Goal: Communication & Community: Participate in discussion

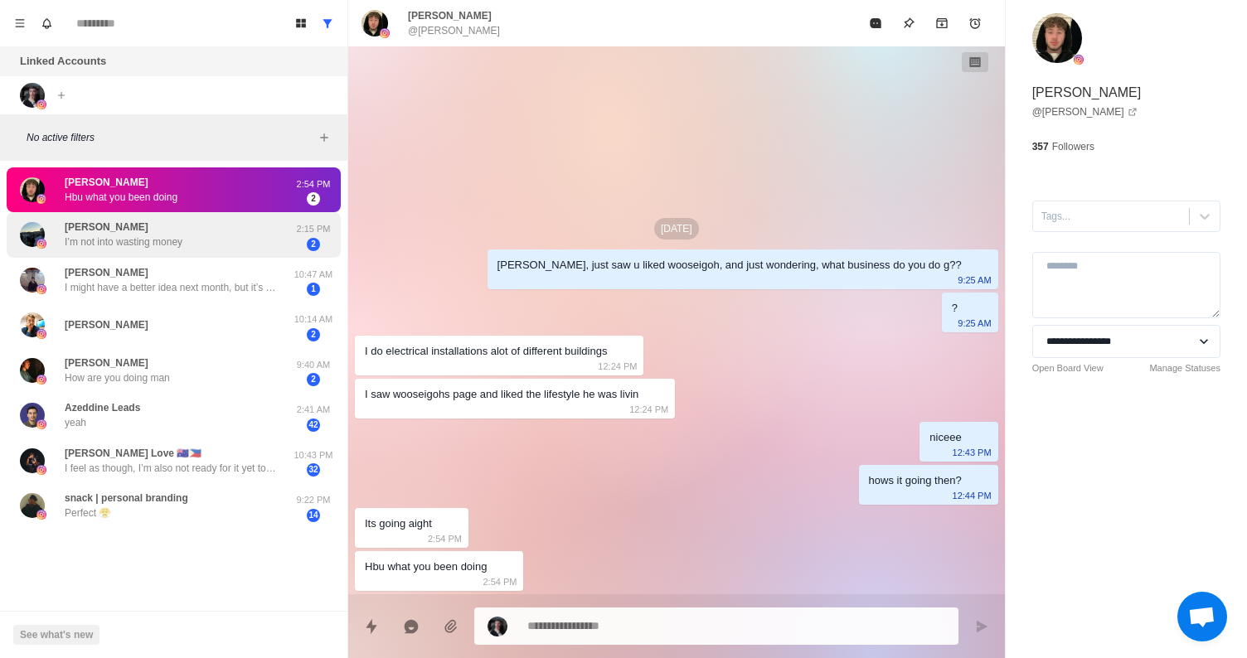
click at [107, 237] on p "I’m not into wasting money" at bounding box center [124, 242] width 118 height 15
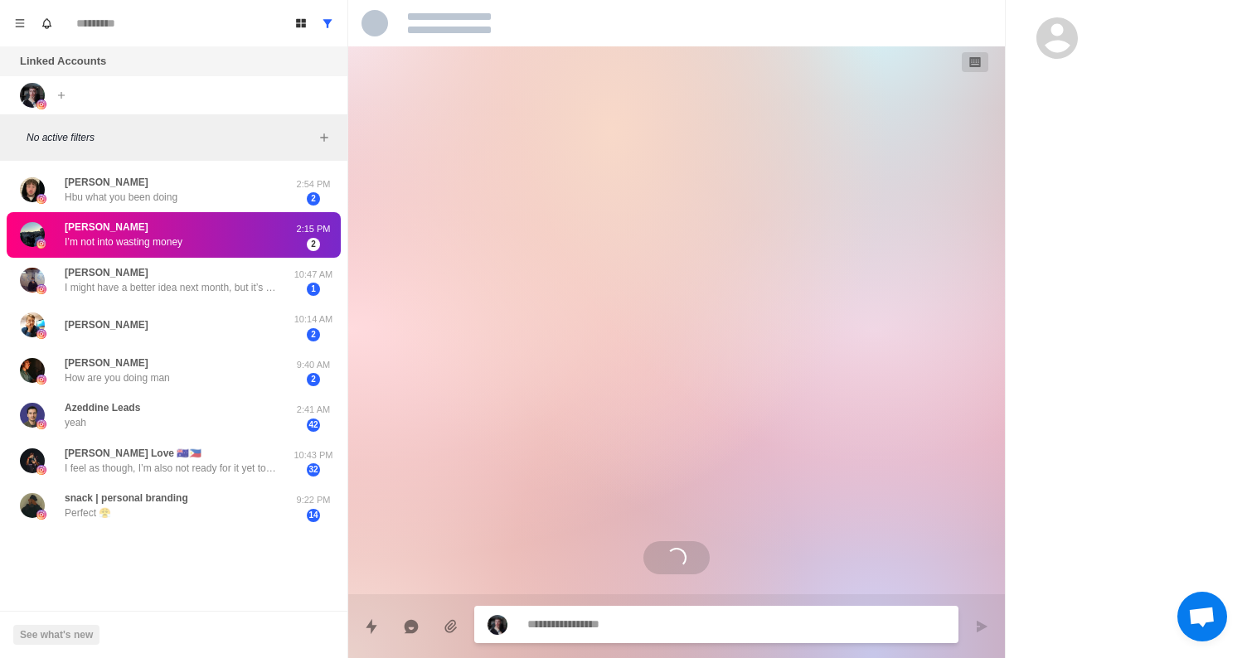
type textarea "*"
select select "**********"
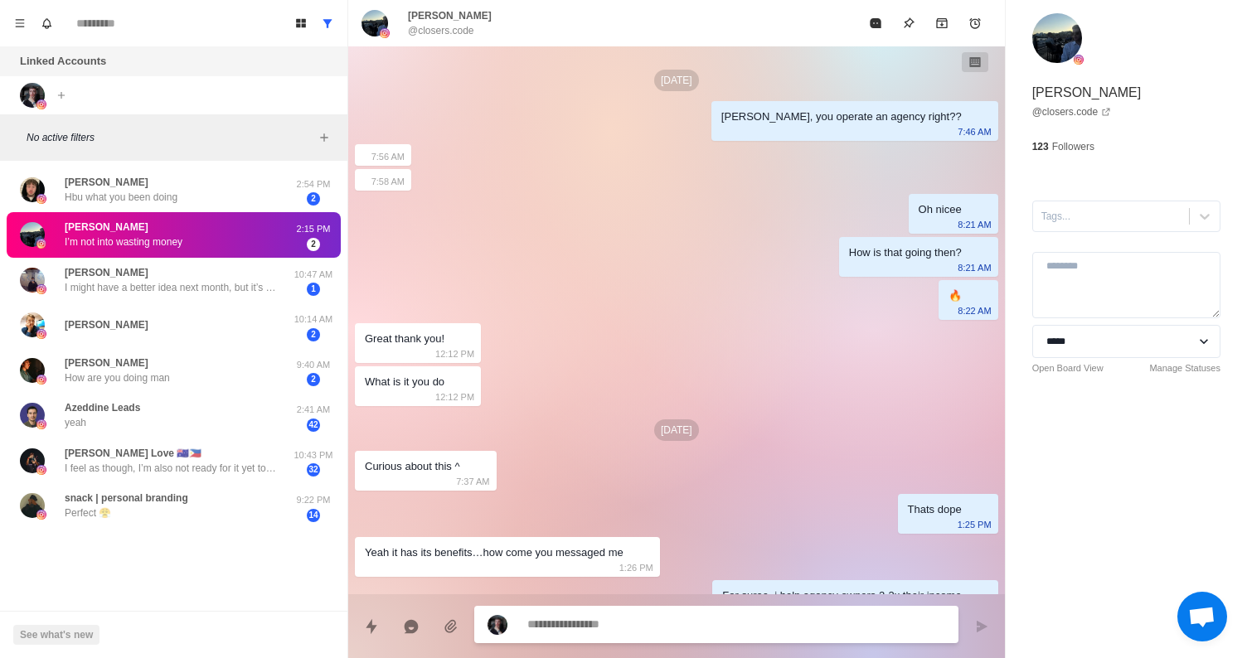
scroll to position [693, 0]
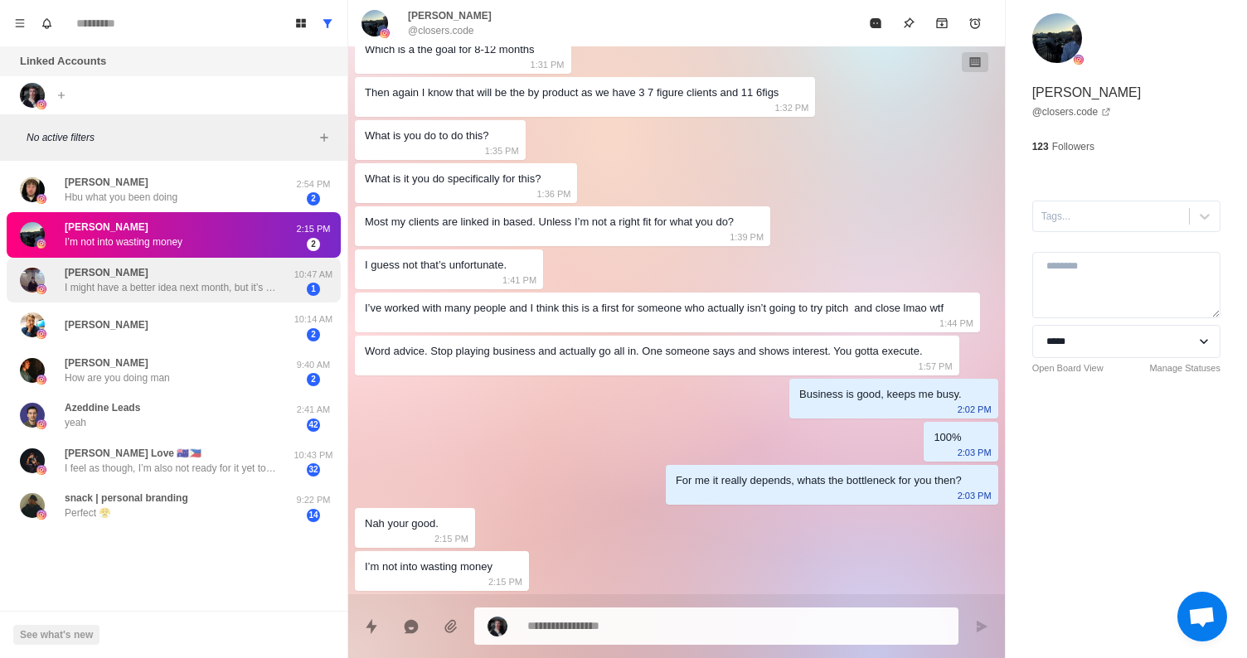
click at [177, 279] on div "[PERSON_NAME] I might have a better idea next month, but it’s all up in the air" at bounding box center [173, 280] width 216 height 30
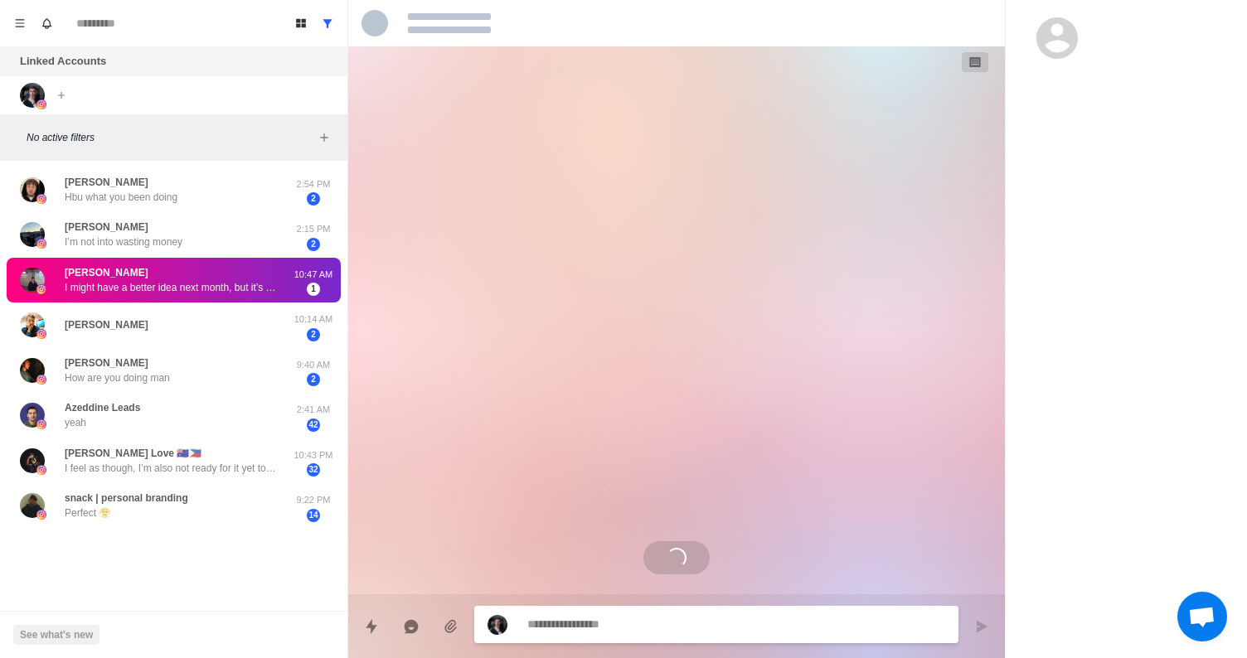
scroll to position [0, 0]
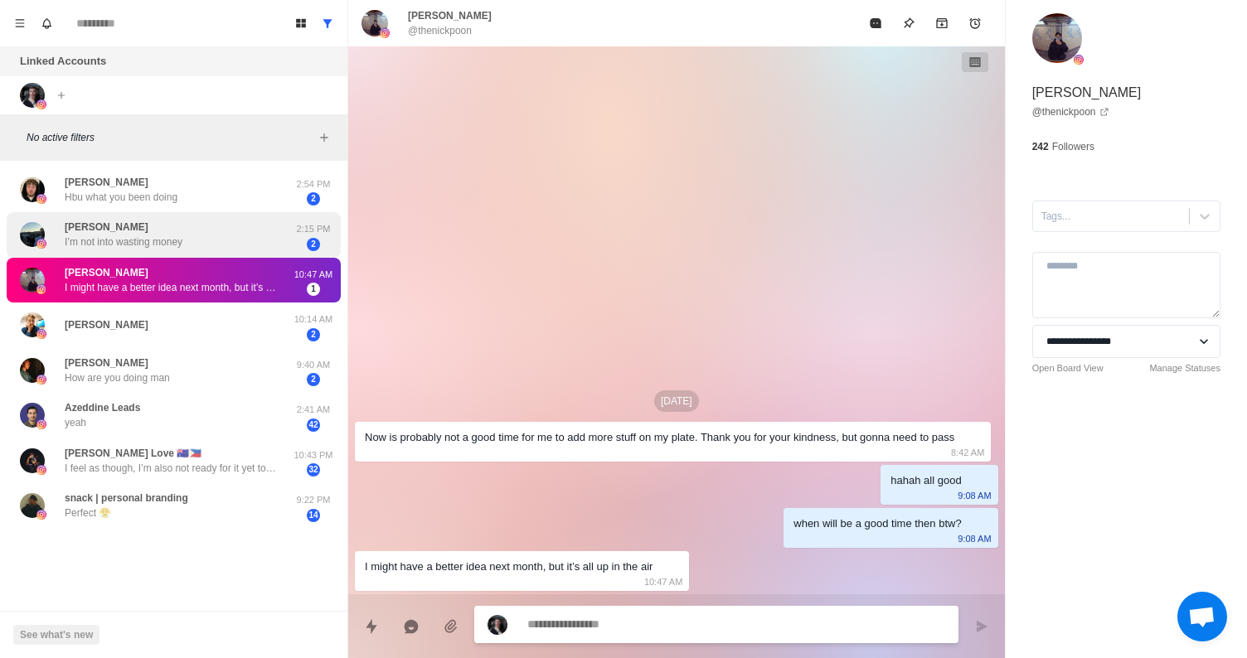
click at [210, 241] on div "[PERSON_NAME] I’m not into wasting money" at bounding box center [156, 235] width 273 height 32
type textarea "*"
select select "**********"
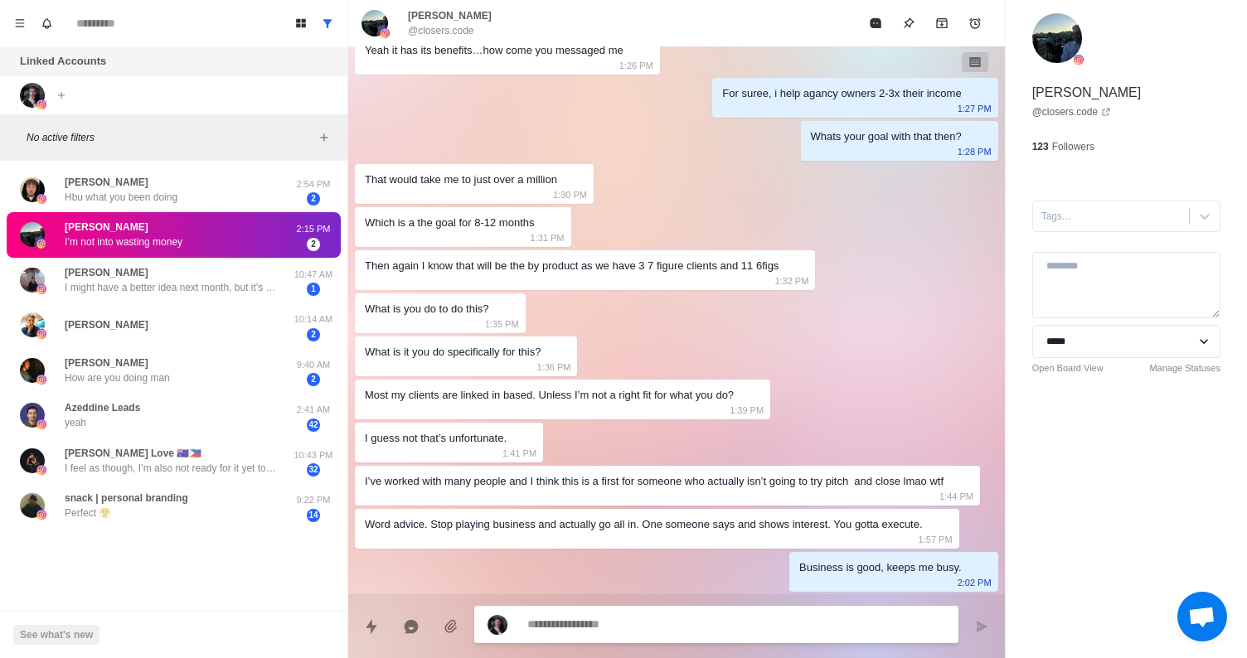
scroll to position [693, 0]
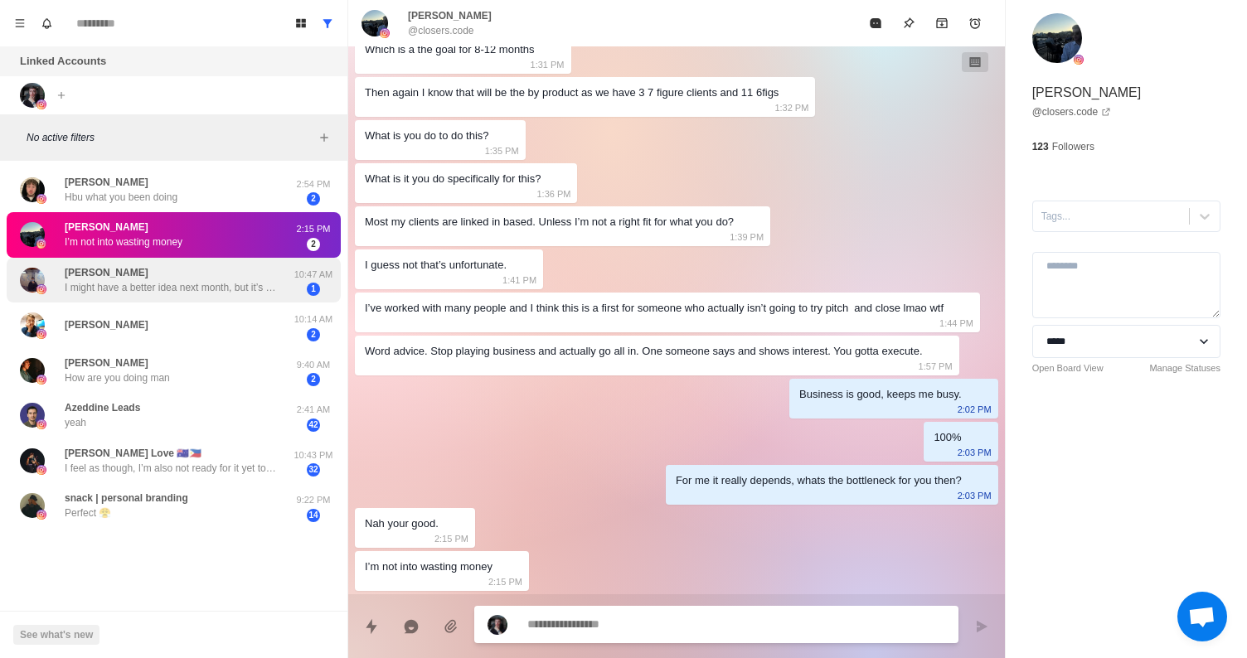
click at [209, 290] on p "I might have a better idea next month, but it’s all up in the air" at bounding box center [173, 287] width 216 height 15
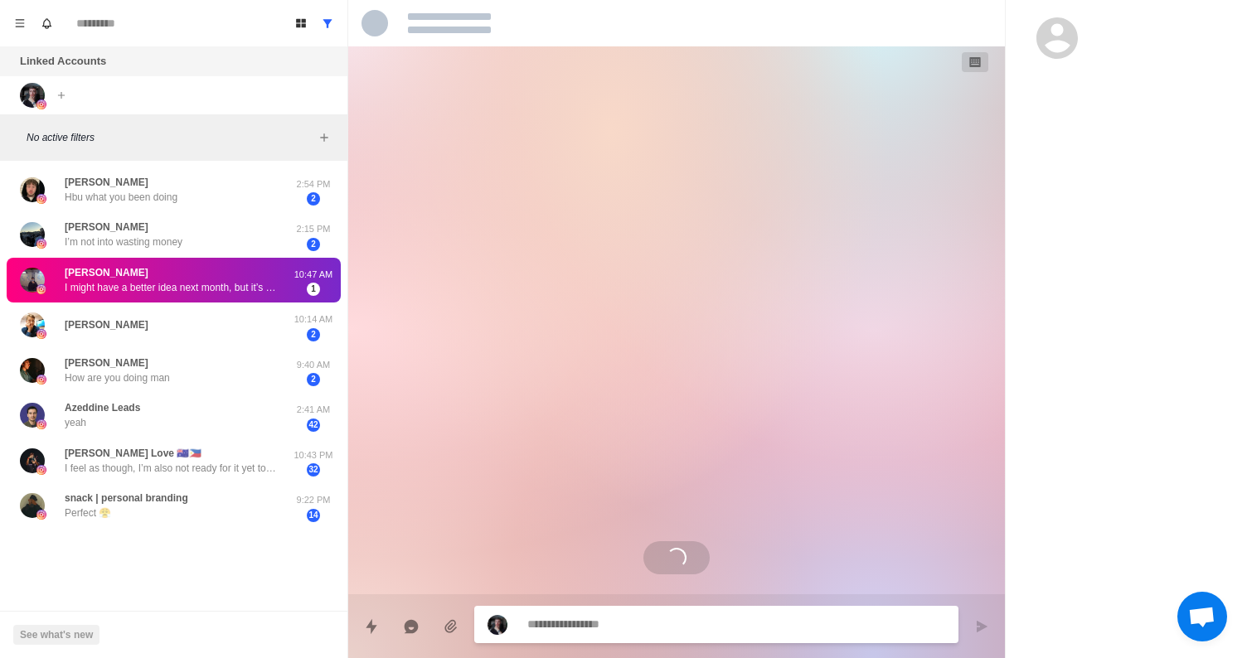
scroll to position [0, 0]
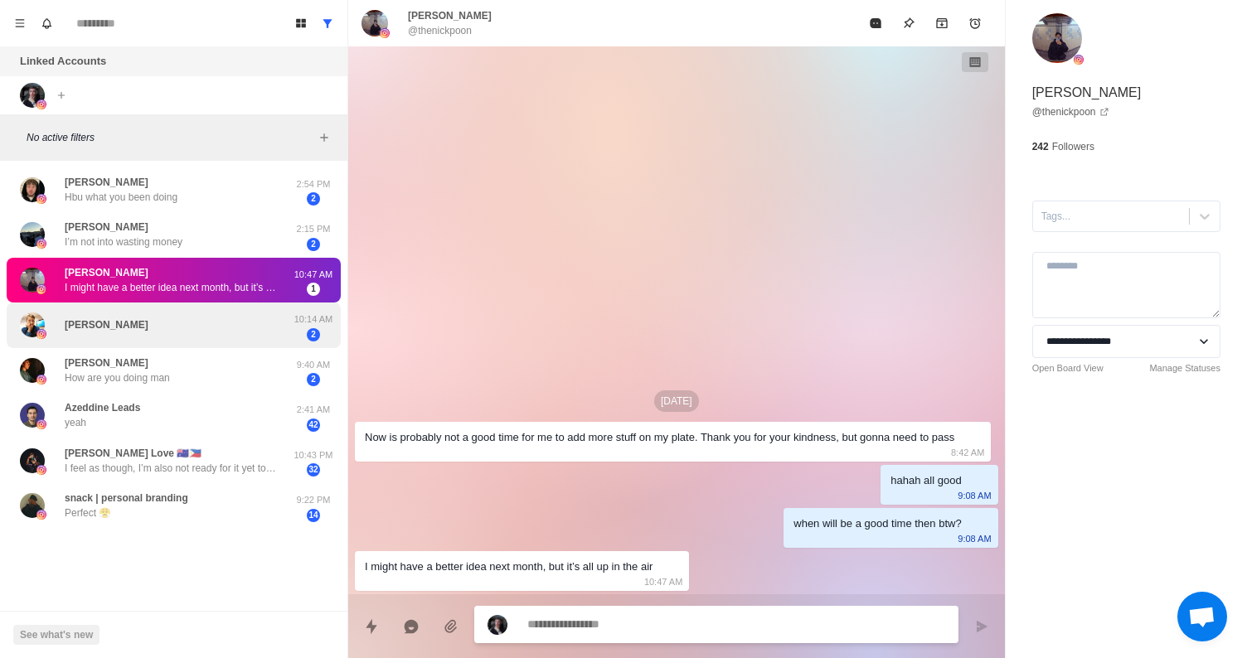
click at [180, 330] on div "[PERSON_NAME]" at bounding box center [156, 325] width 273 height 32
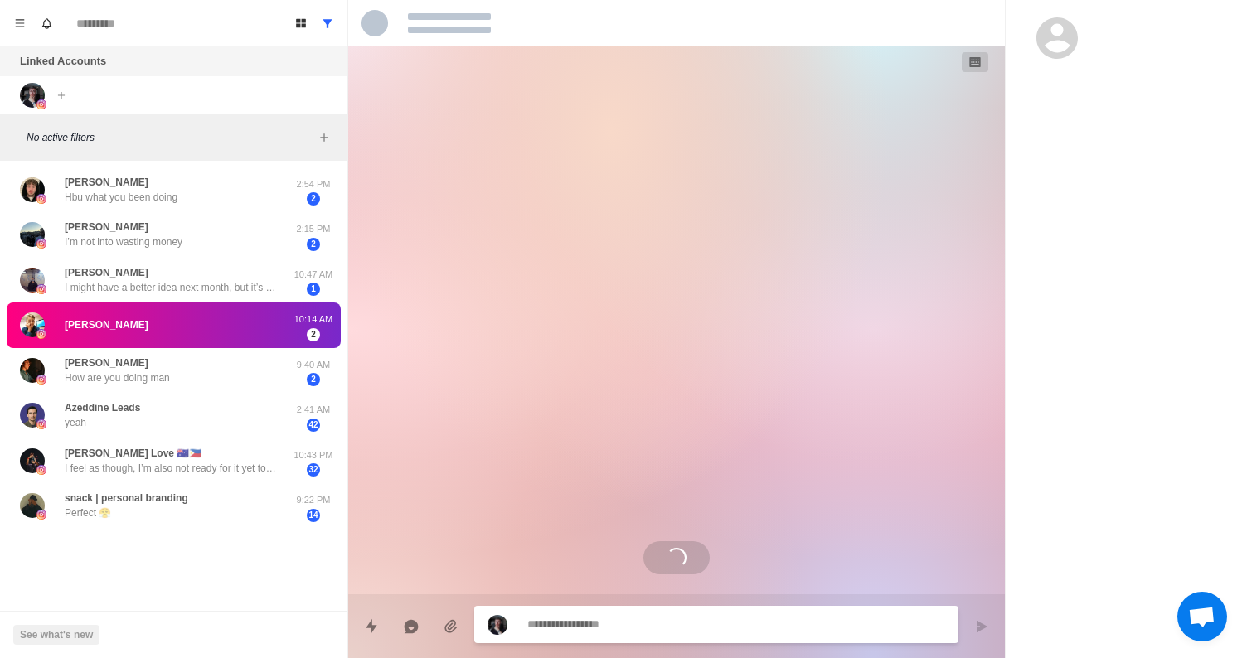
scroll to position [2468, 0]
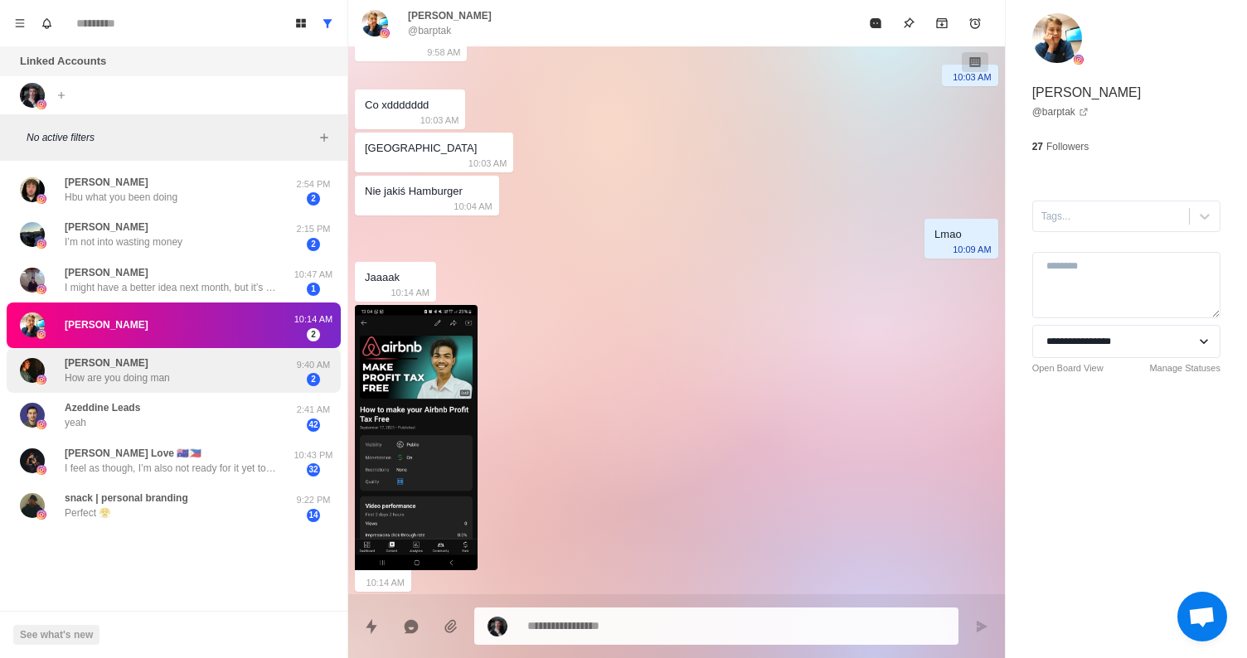
click at [171, 377] on div "[PERSON_NAME] How are you doing man" at bounding box center [156, 371] width 273 height 32
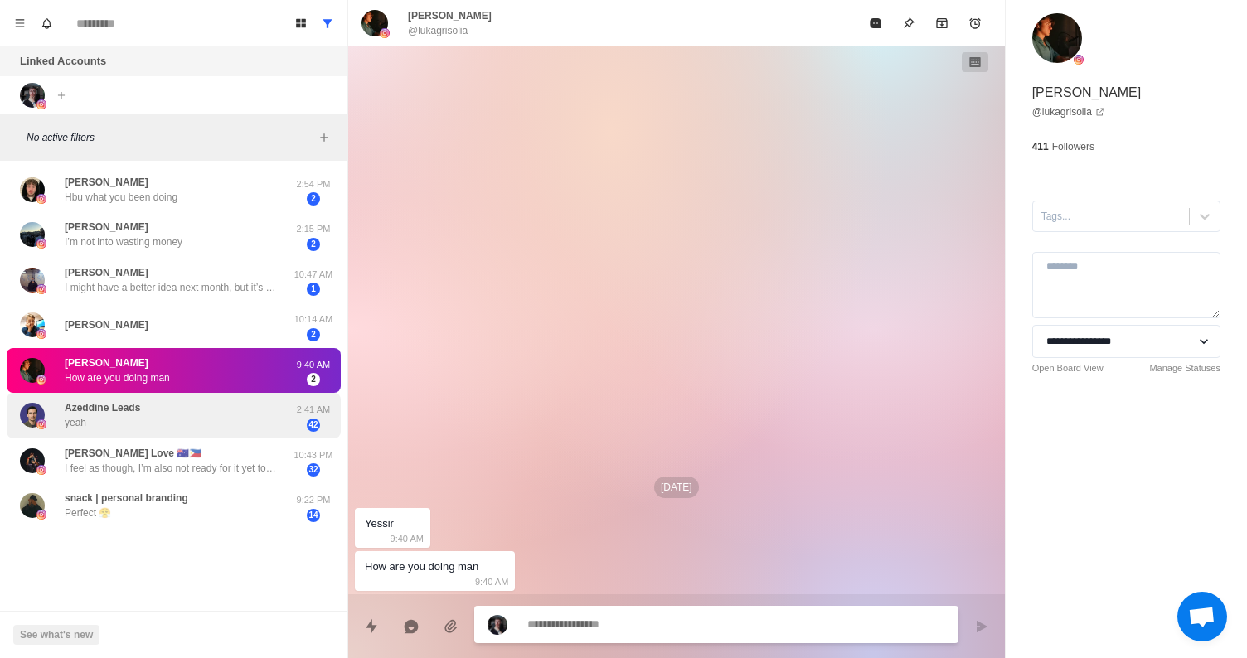
click at [140, 420] on div "[PERSON_NAME] Leads yeah" at bounding box center [156, 416] width 273 height 32
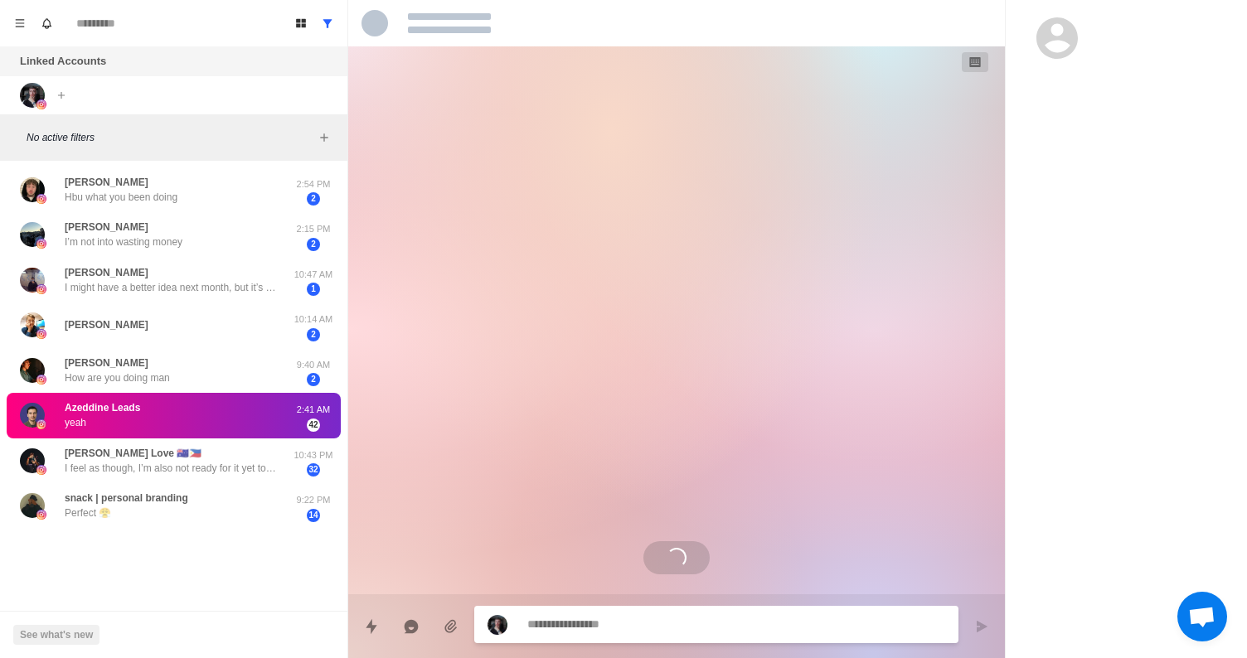
scroll to position [567, 0]
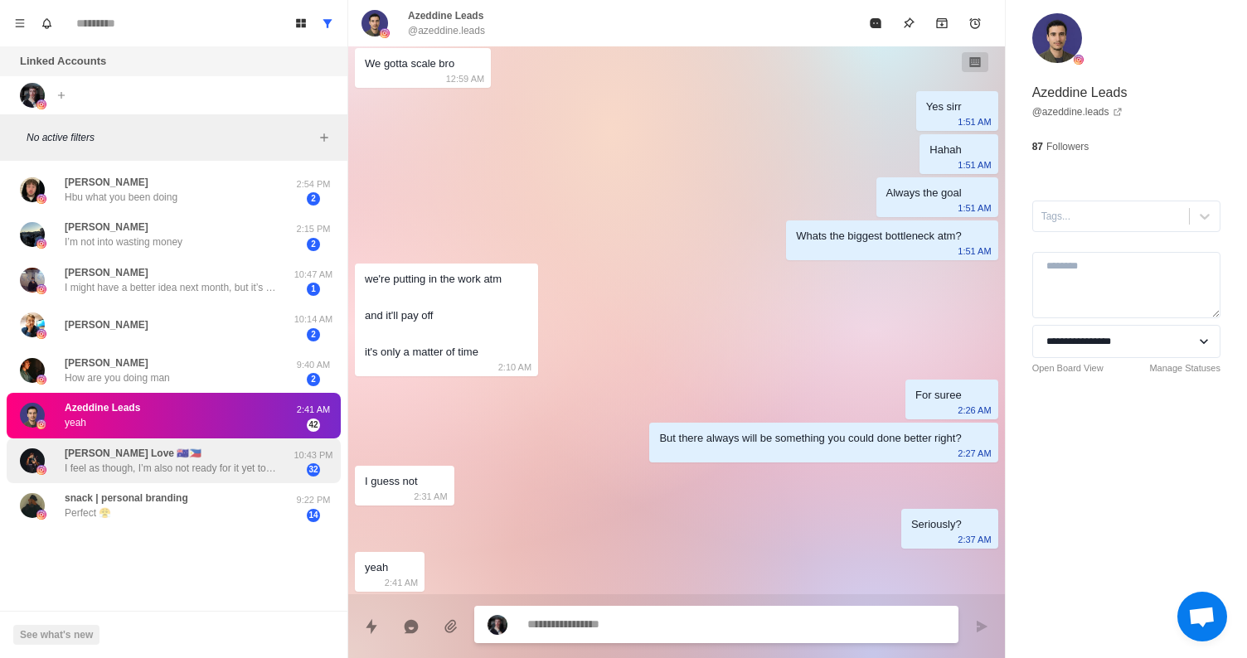
click at [118, 463] on p "I feel as though, I’m also not ready for it yet too. Currently having fun just …" at bounding box center [173, 468] width 216 height 15
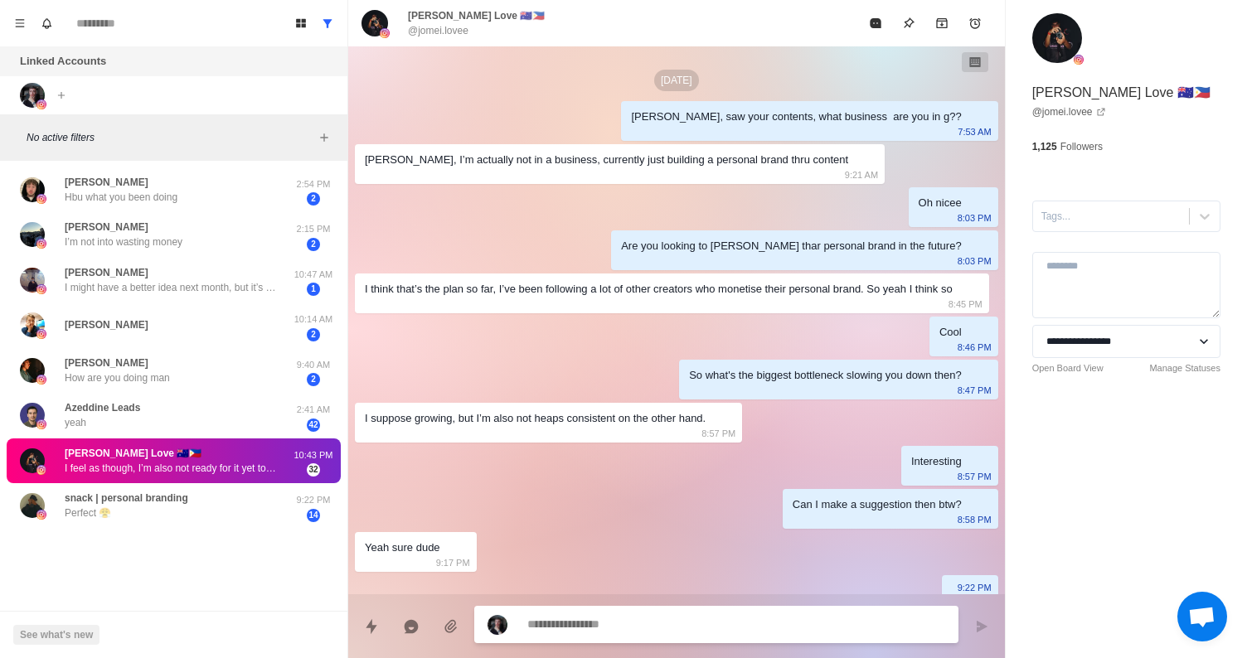
scroll to position [232, 0]
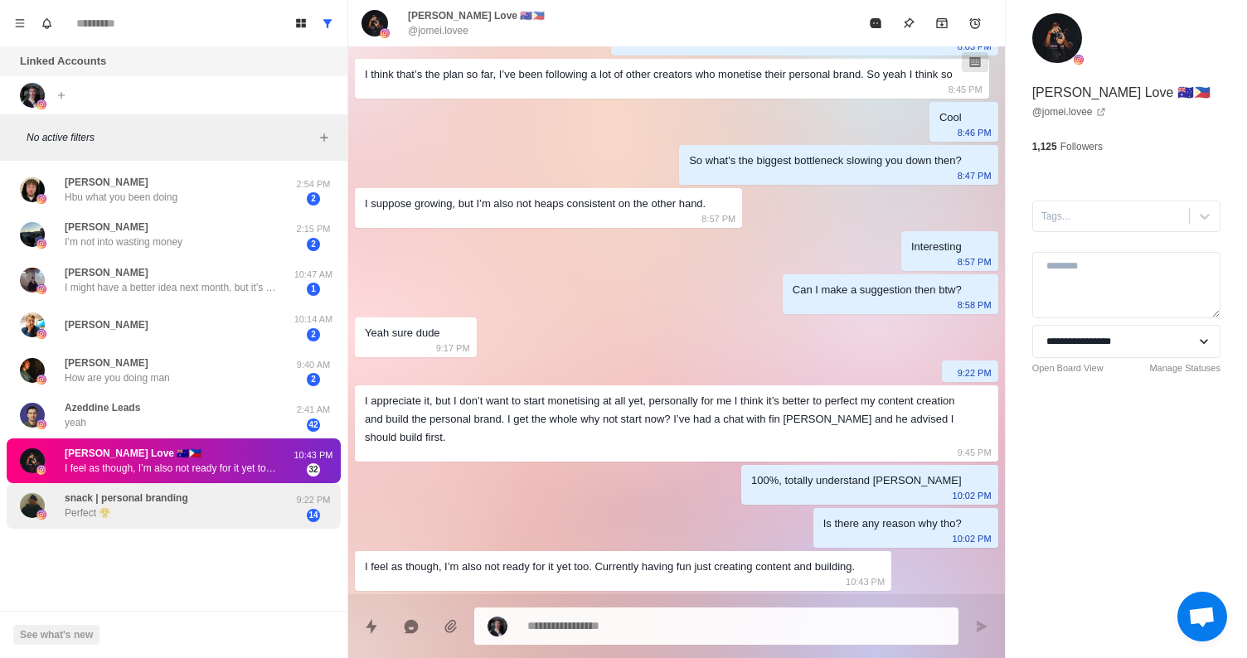
click at [162, 509] on div "snack | personal branding Perfect 😤" at bounding box center [127, 506] width 124 height 30
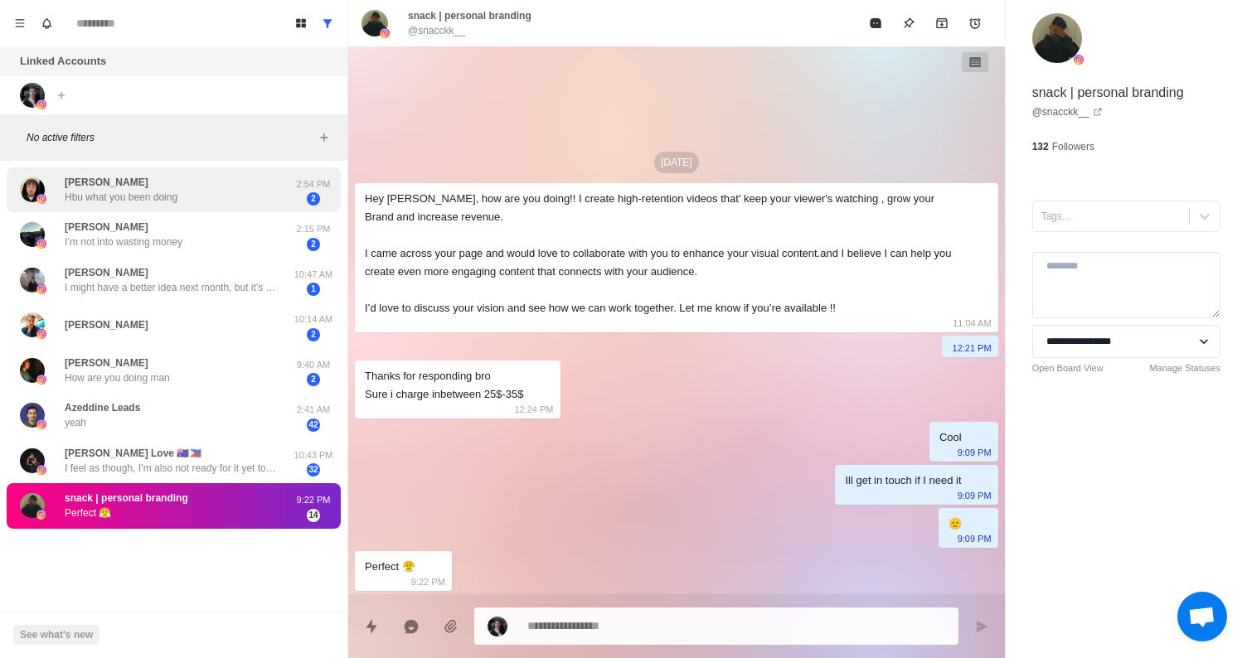
click at [170, 201] on p "Hbu what you been doing" at bounding box center [121, 197] width 113 height 15
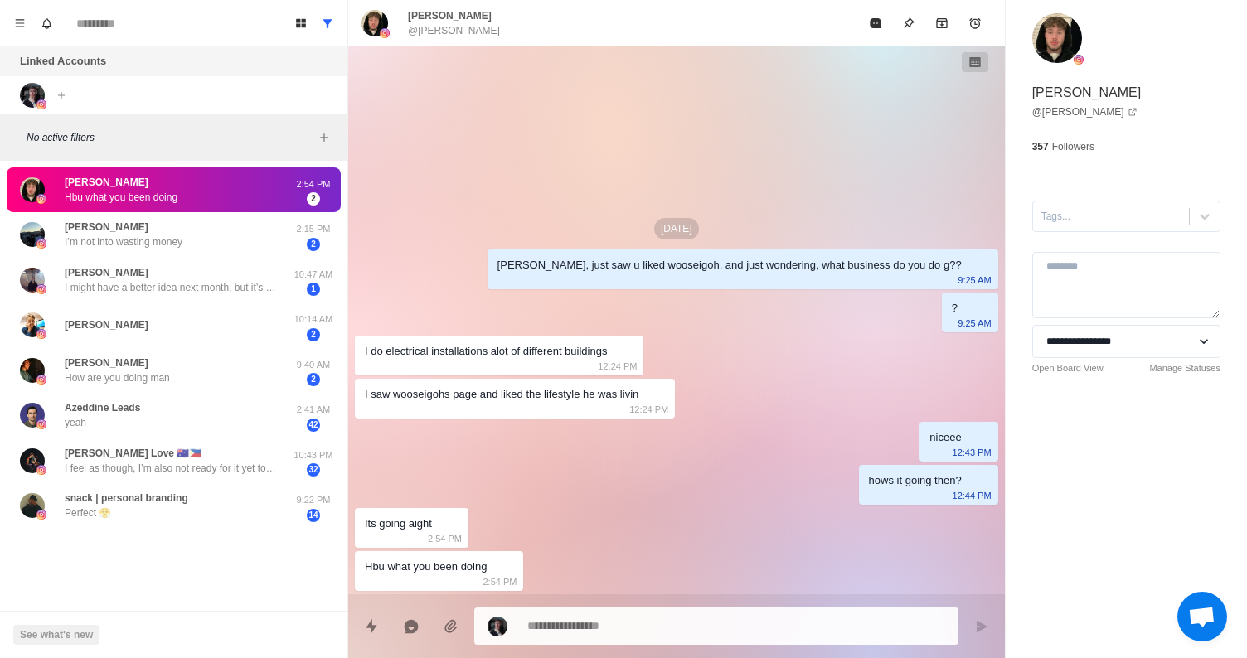
type textarea "*"
